Goal: Task Accomplishment & Management: Use online tool/utility

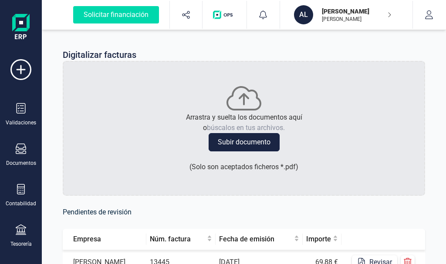
scroll to position [170, 0]
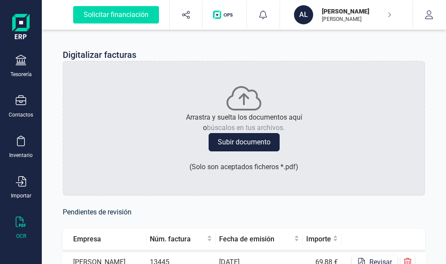
click at [224, 142] on button "Subir documento" at bounding box center [244, 142] width 71 height 18
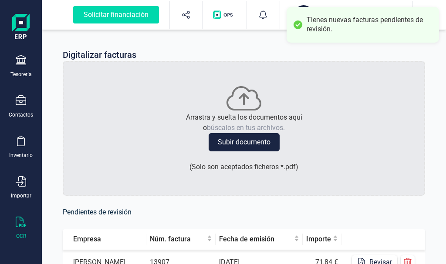
click at [333, 31] on div "Tienes nuevas facturas pendientes de revisión." at bounding box center [370, 25] width 126 height 18
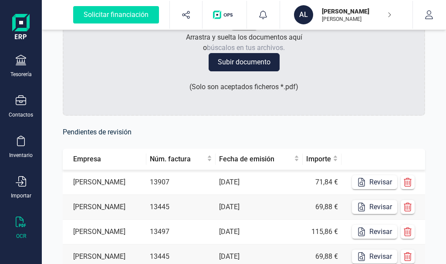
scroll to position [87, 0]
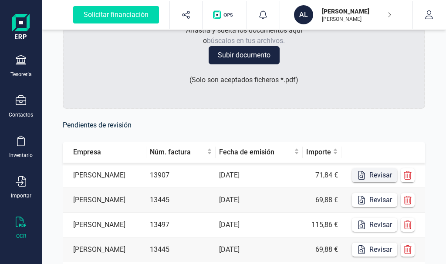
click at [373, 173] on button "Revisar" at bounding box center [374, 176] width 45 height 14
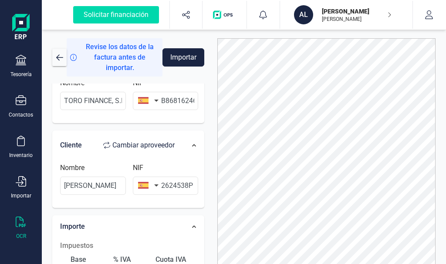
scroll to position [131, 0]
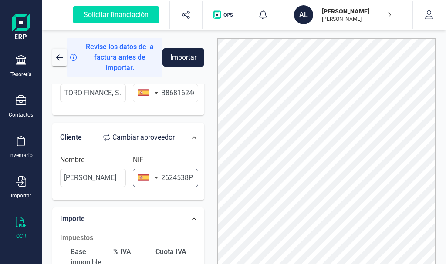
click at [163, 177] on input "2624538P" at bounding box center [166, 178] width 66 height 18
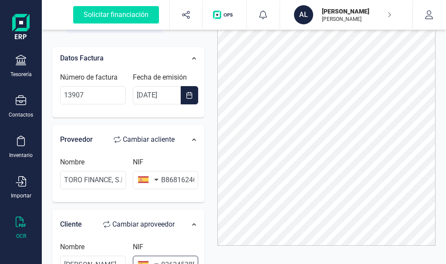
scroll to position [0, 0]
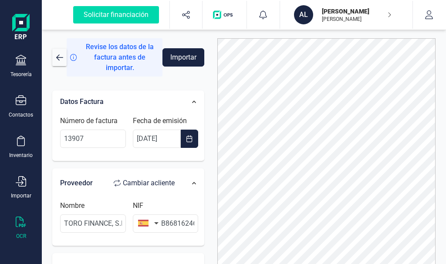
type input "02624538P"
click at [190, 54] on button "Importar" at bounding box center [184, 57] width 42 height 18
